Goal: Task Accomplishment & Management: Use online tool/utility

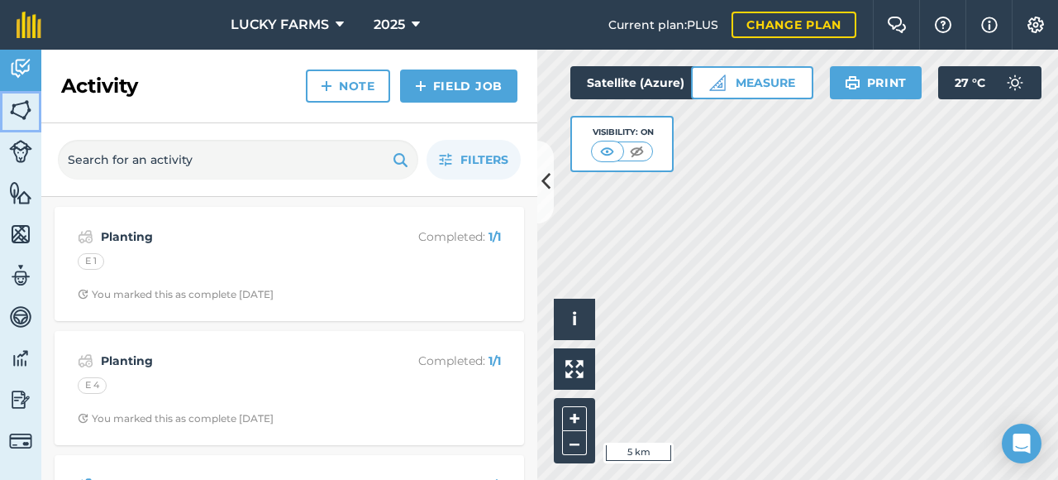
click at [25, 105] on img at bounding box center [20, 110] width 23 height 25
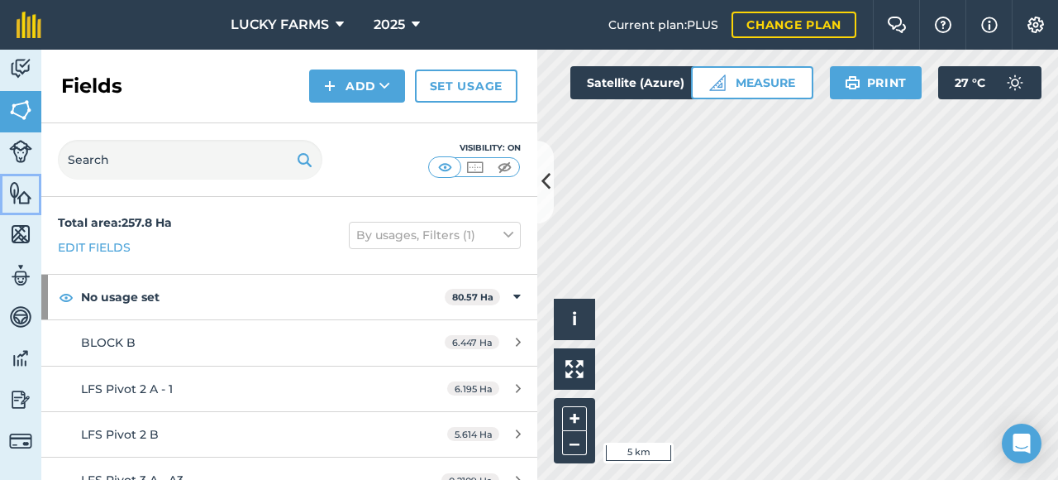
click at [21, 198] on img at bounding box center [20, 192] width 23 height 25
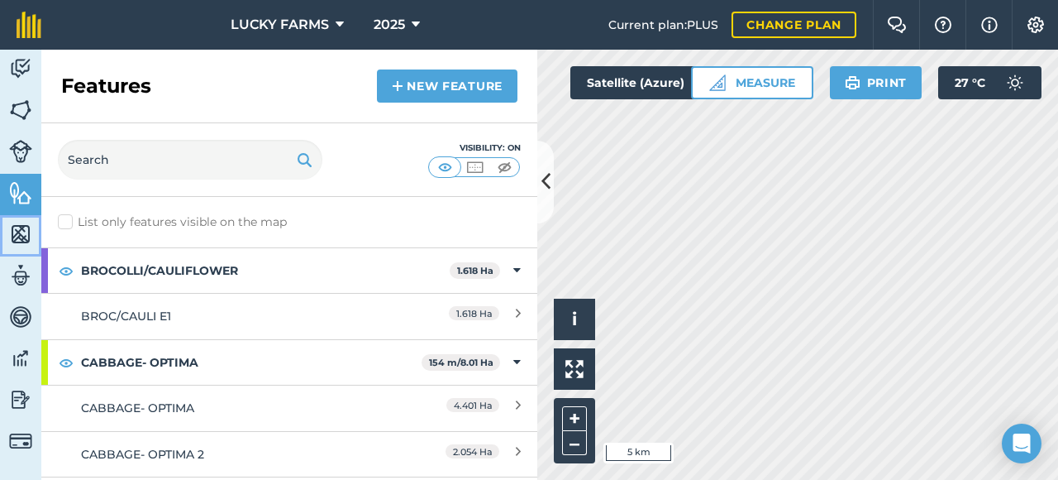
click at [21, 244] on img at bounding box center [20, 234] width 23 height 25
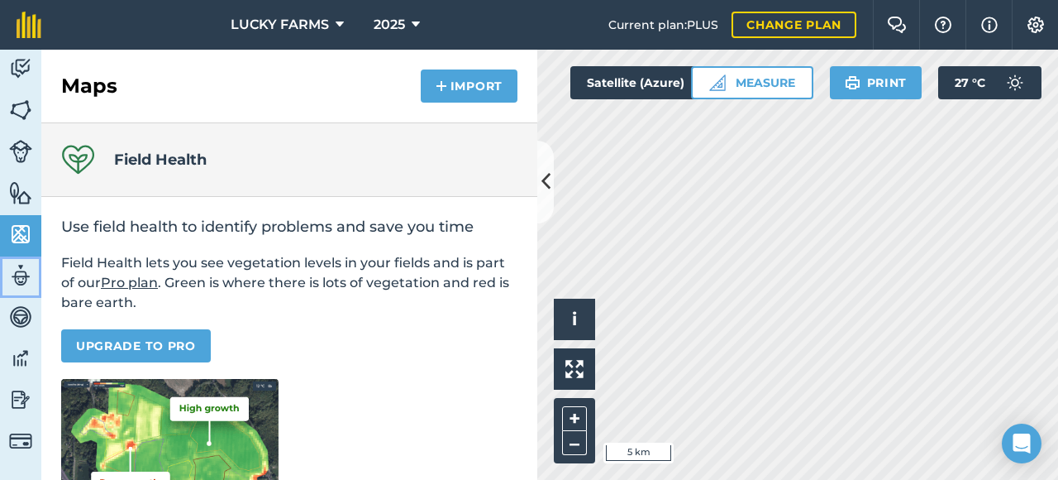
click at [26, 278] on img at bounding box center [20, 275] width 23 height 25
select select "MEMBER"
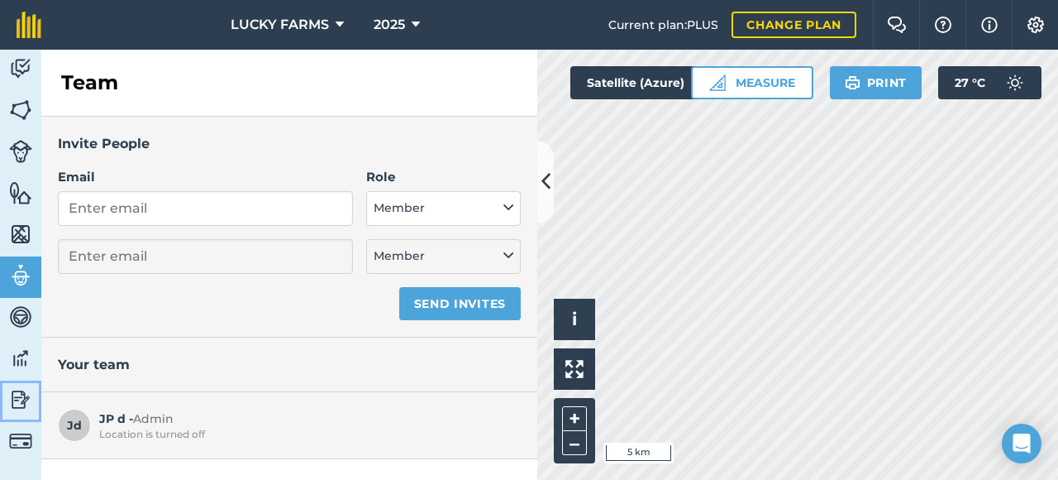
click at [26, 401] on img at bounding box center [20, 399] width 23 height 25
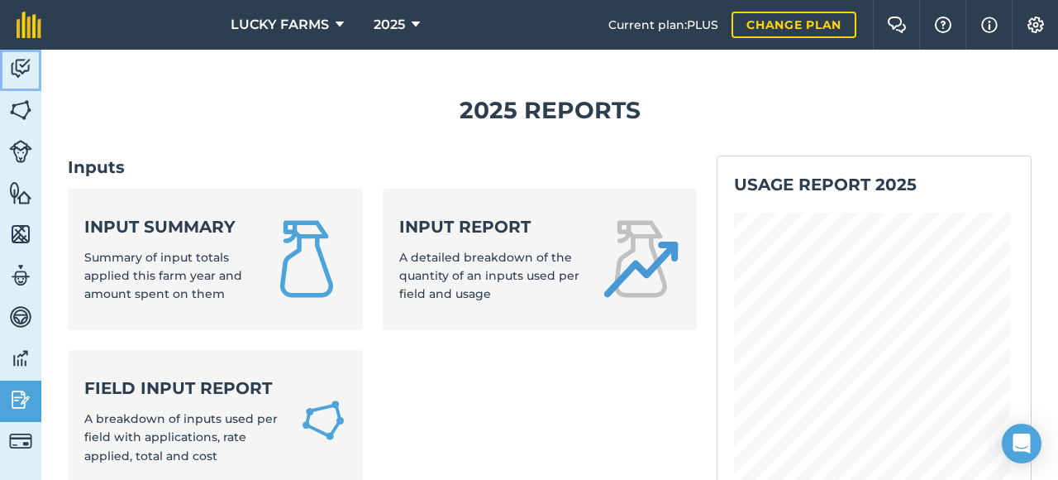
click at [23, 75] on img at bounding box center [20, 68] width 23 height 25
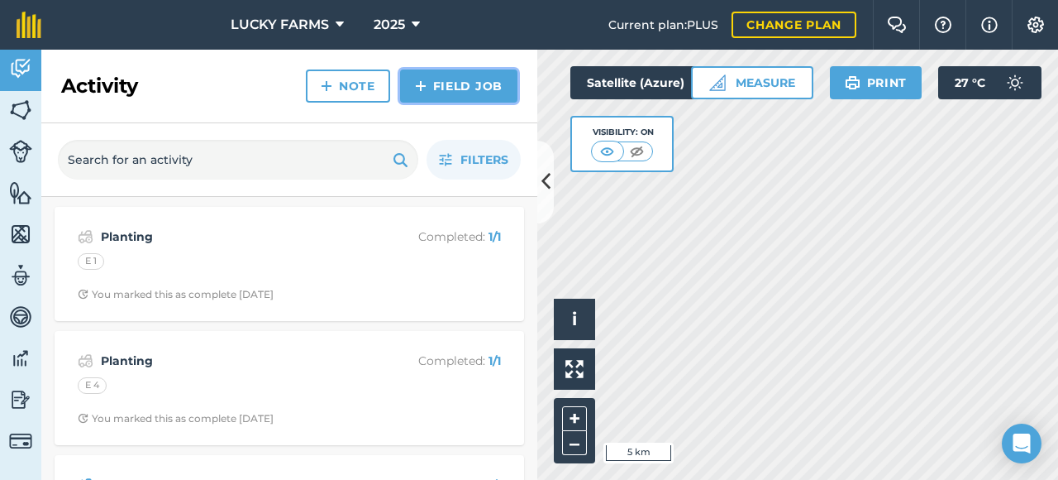
click at [473, 84] on link "Field Job" at bounding box center [458, 85] width 117 height 33
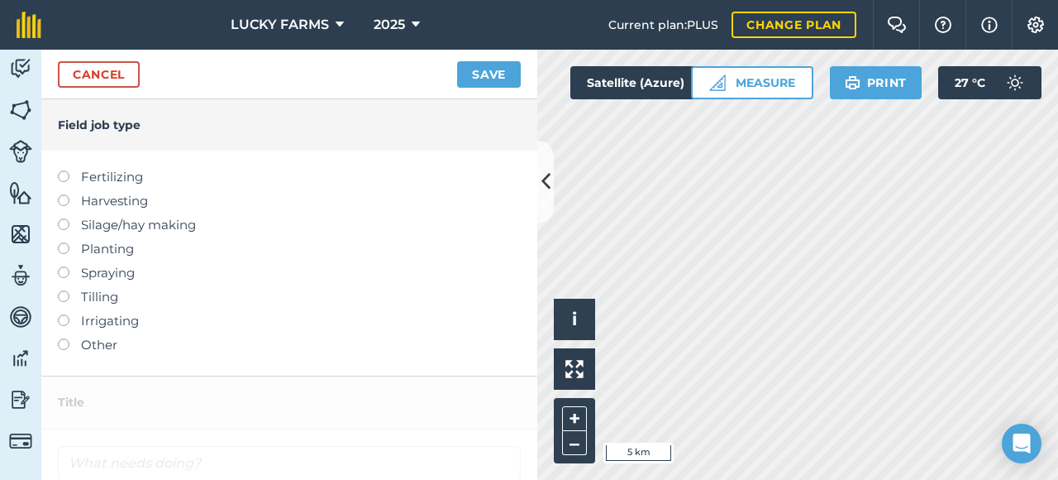
click at [64, 266] on label at bounding box center [69, 266] width 23 height 0
type input "Spraying"
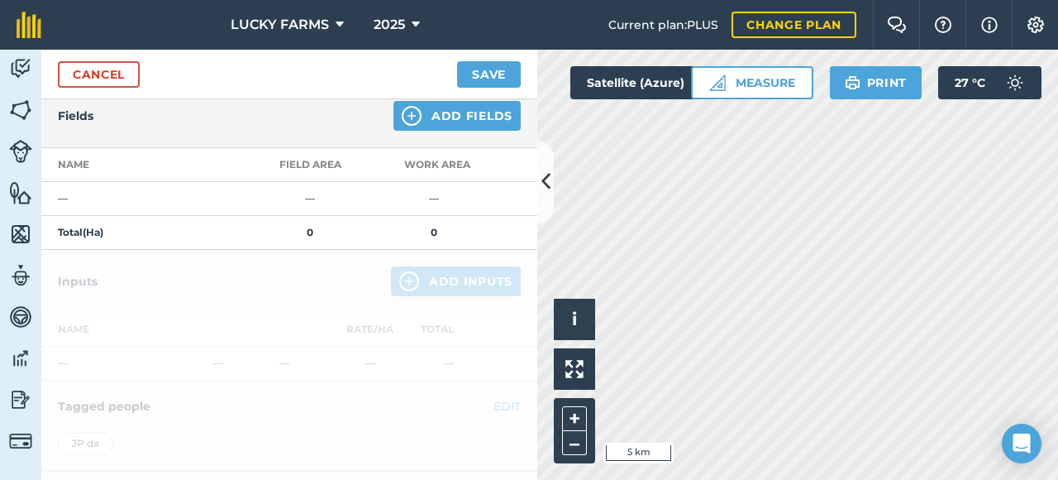
scroll to position [165, 0]
